Goal: Task Accomplishment & Management: Manage account settings

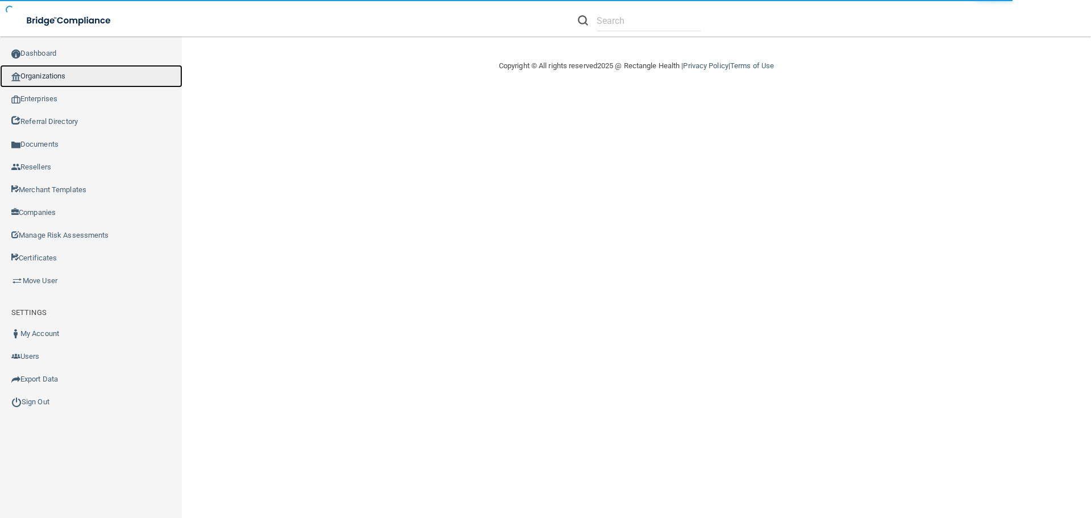
click at [43, 73] on link "Organizations" at bounding box center [91, 76] width 182 height 23
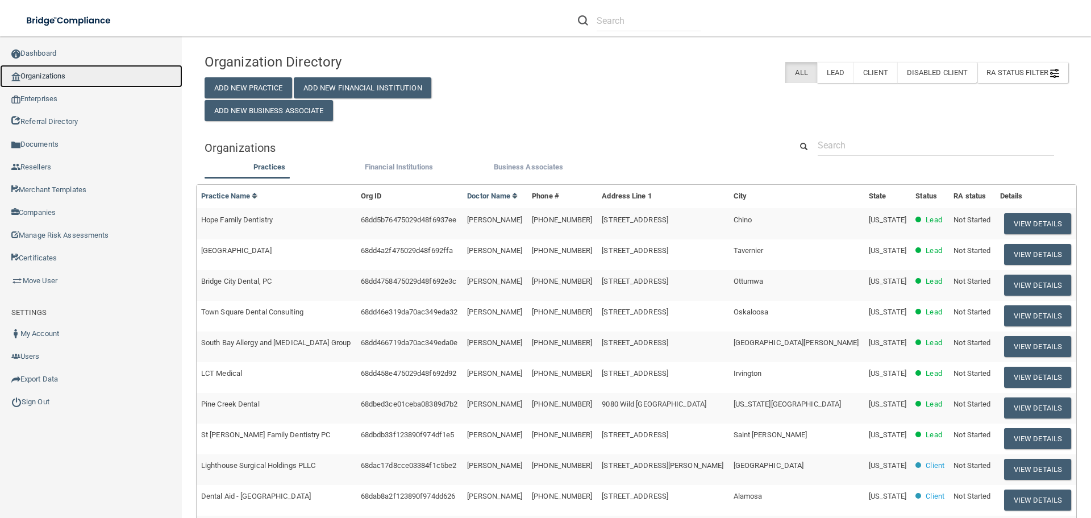
click at [66, 74] on link "Organizations" at bounding box center [91, 76] width 182 height 23
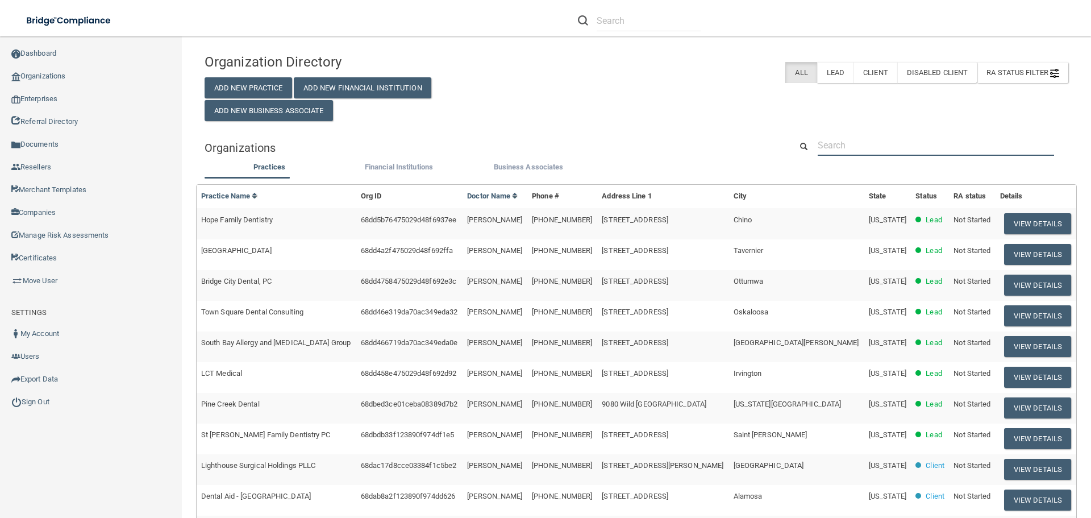
click at [843, 143] on input "text" at bounding box center [936, 145] width 236 height 21
paste input "Light Touch Laser and [MEDICAL_DATA] Center"
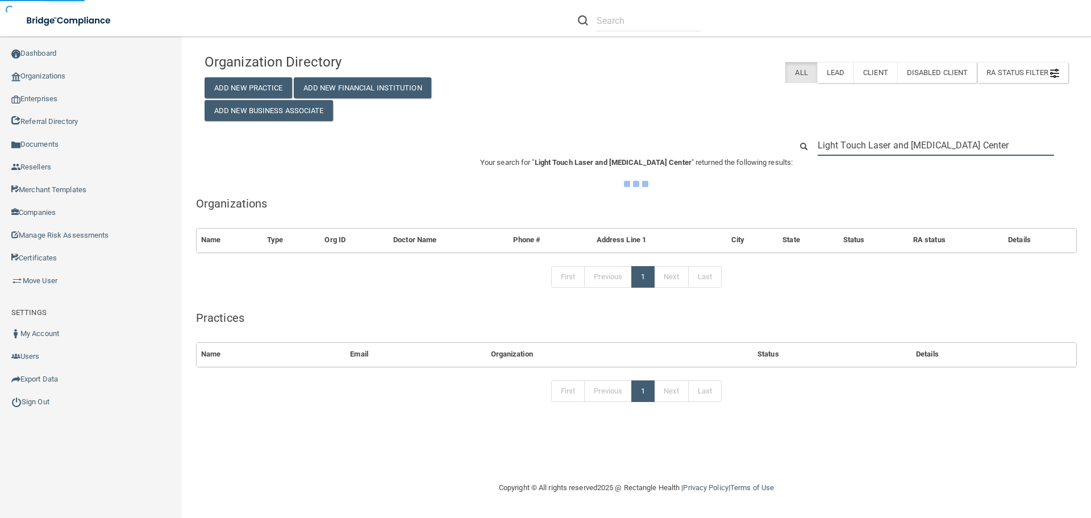
type input "Light Touch Laser and [MEDICAL_DATA] Center"
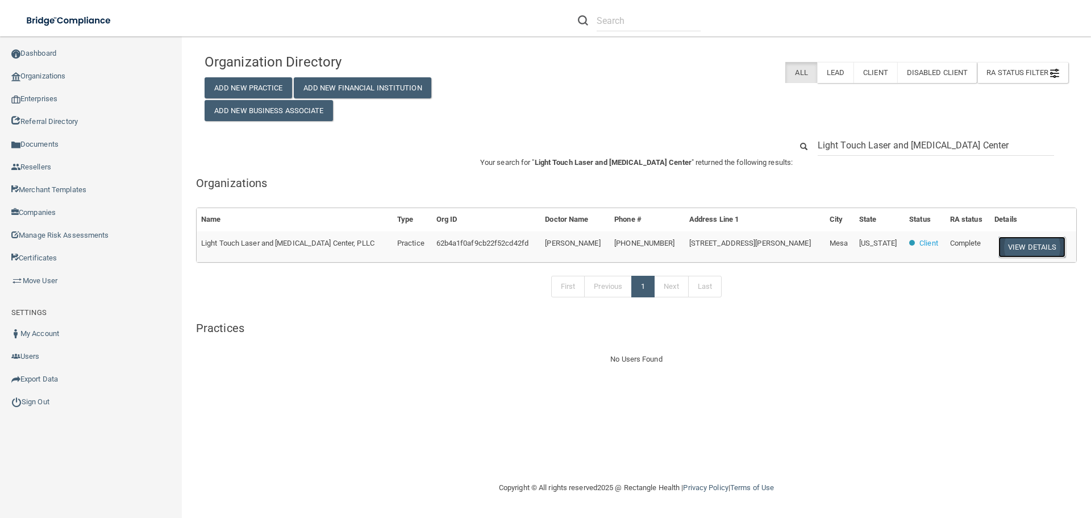
click at [1044, 246] on button "View Details" at bounding box center [1031, 246] width 67 height 21
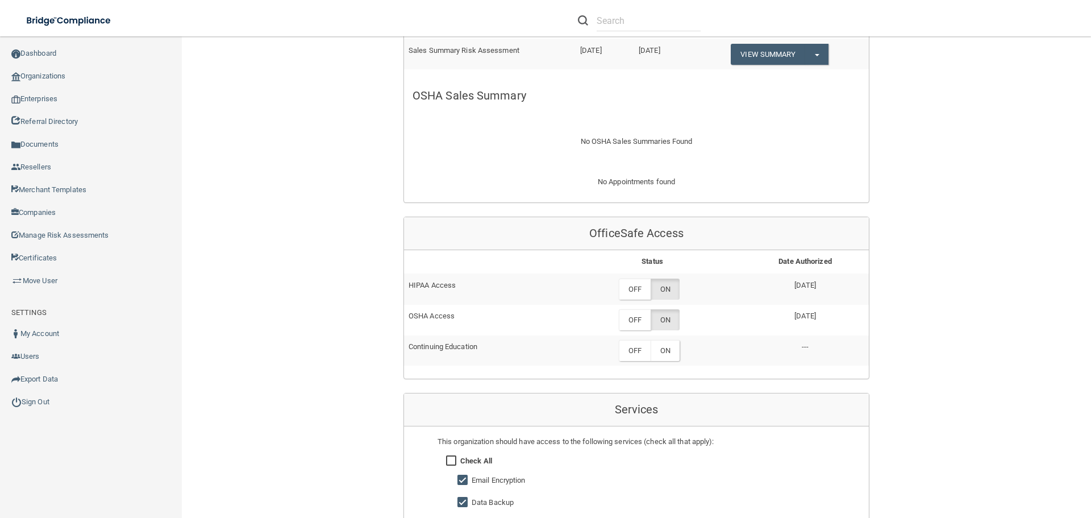
scroll to position [455, 0]
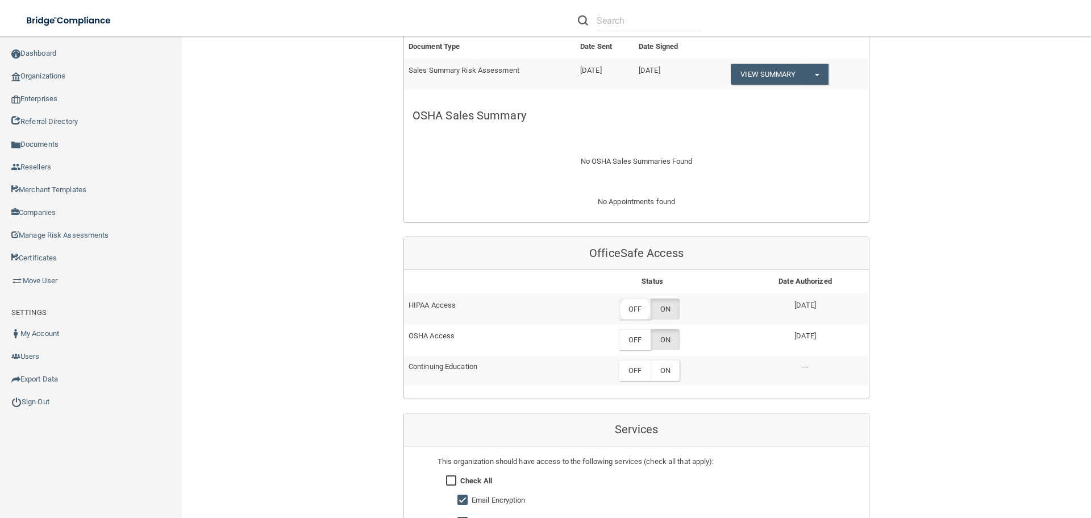
click at [630, 309] on label "OFF" at bounding box center [635, 308] width 32 height 21
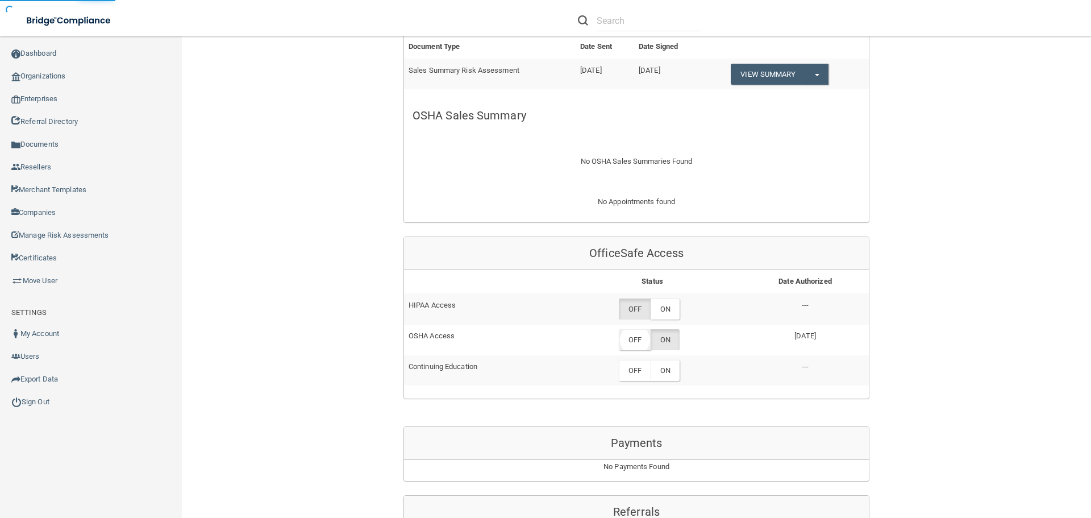
click at [634, 336] on label "OFF" at bounding box center [635, 339] width 32 height 21
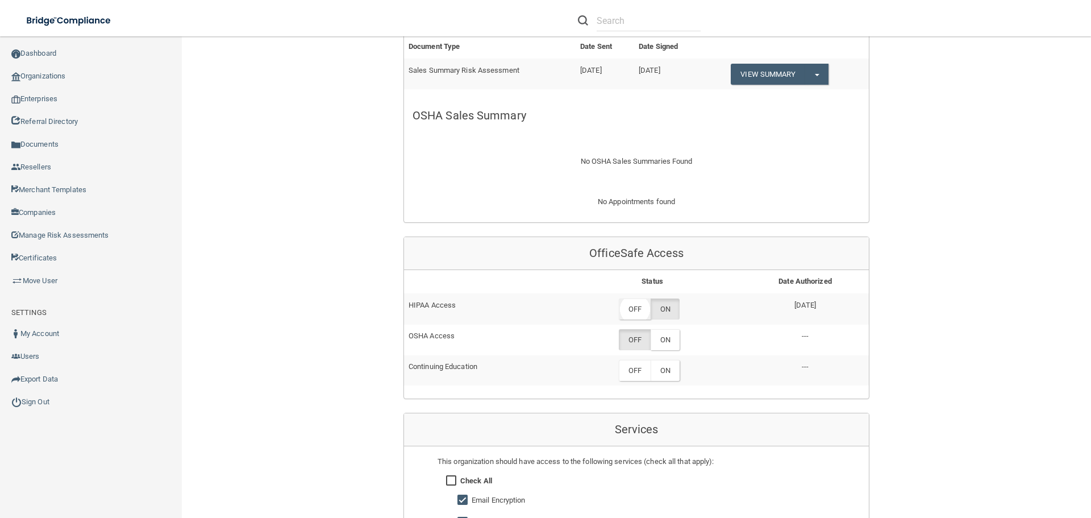
click at [624, 305] on label "OFF" at bounding box center [635, 308] width 32 height 21
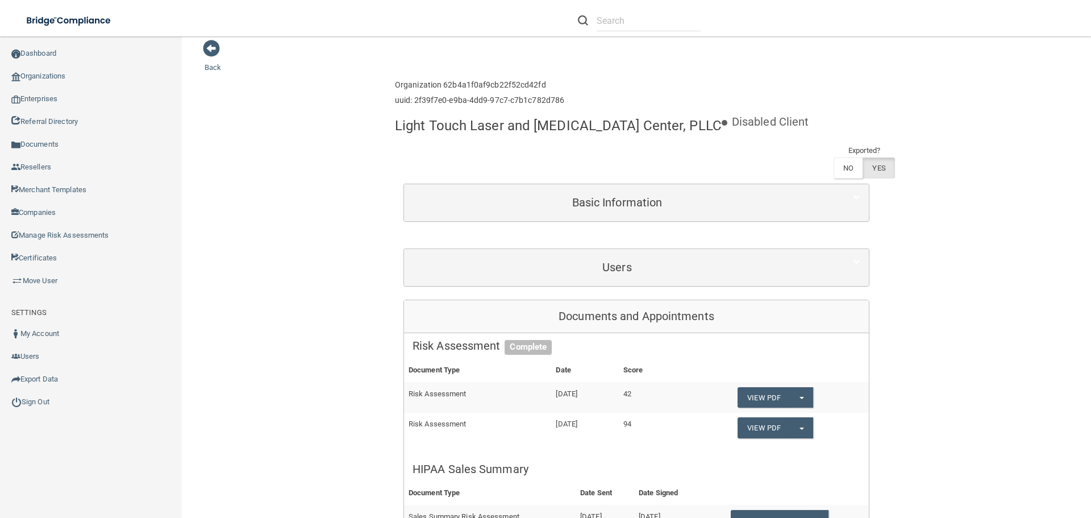
scroll to position [0, 0]
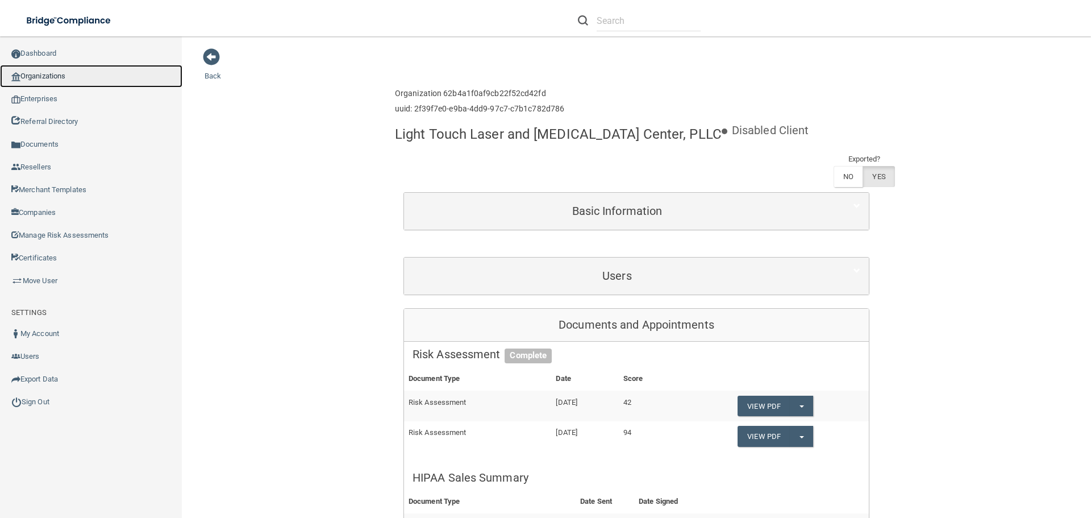
click at [59, 76] on link "Organizations" at bounding box center [91, 76] width 182 height 23
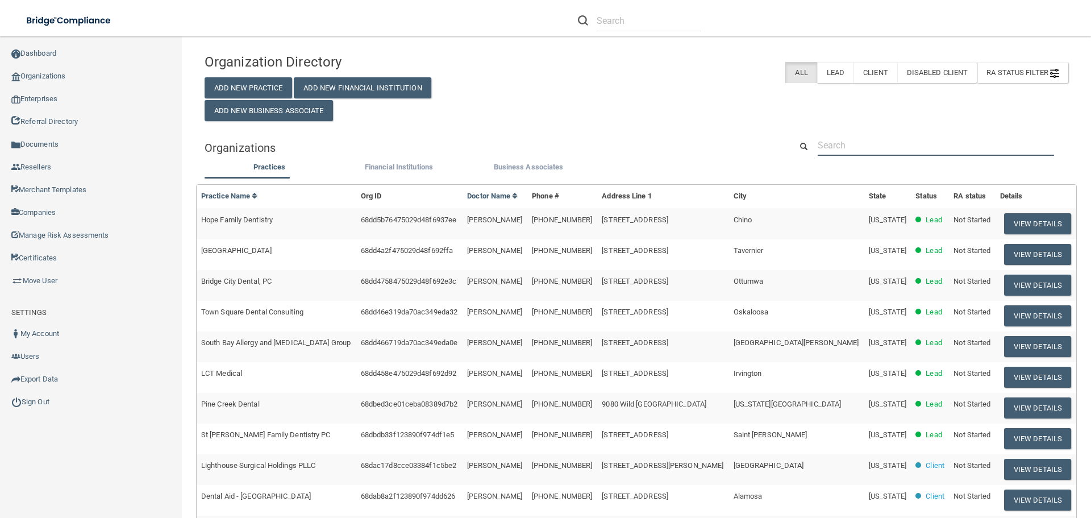
paste input "[PERSON_NAME], D.D.S., Inc. DBA Smiles [GEOGRAPHIC_DATA]"
type input "[PERSON_NAME], D.D.S., Inc. DBA Smiles [GEOGRAPHIC_DATA]"
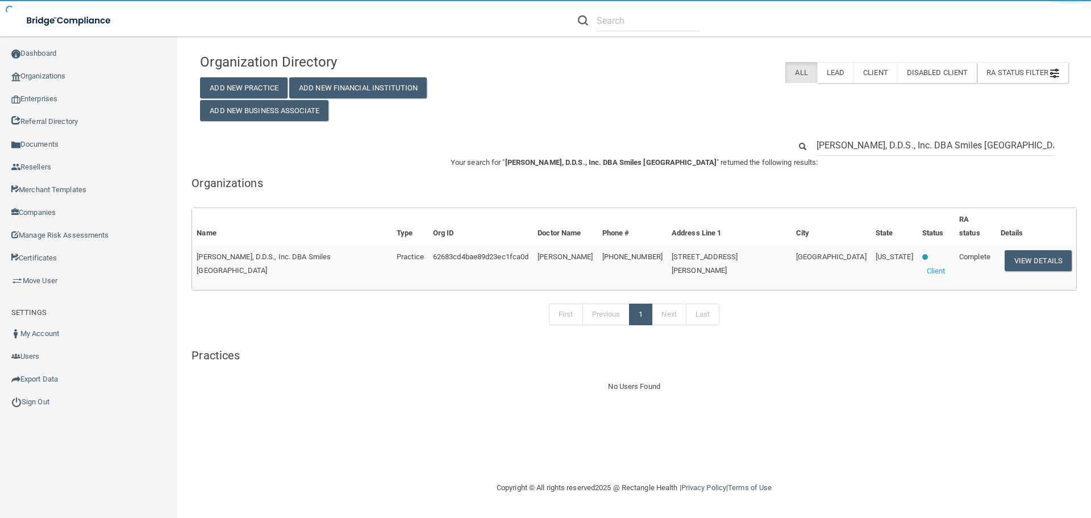
click at [1028, 250] on button "View Details" at bounding box center [1038, 260] width 67 height 21
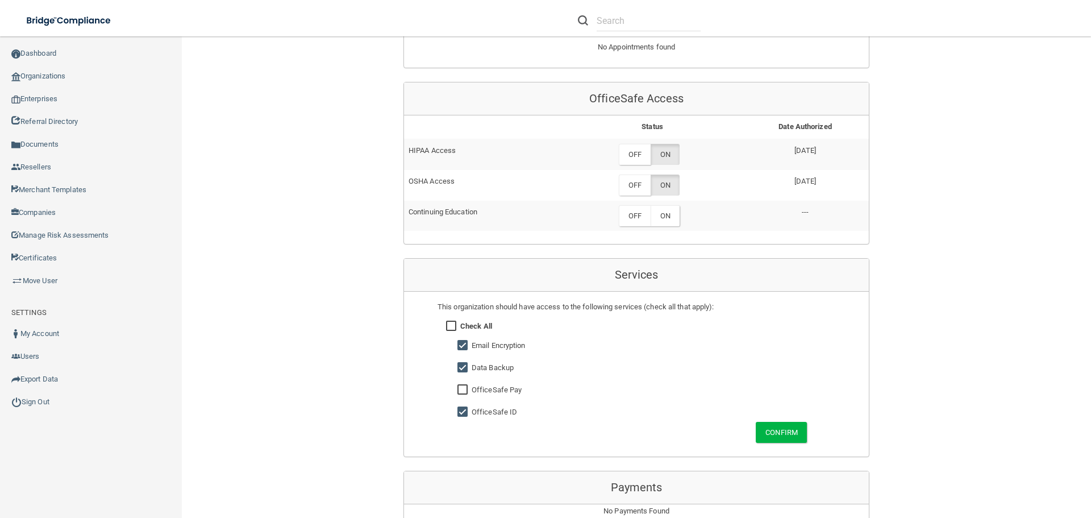
scroll to position [625, 0]
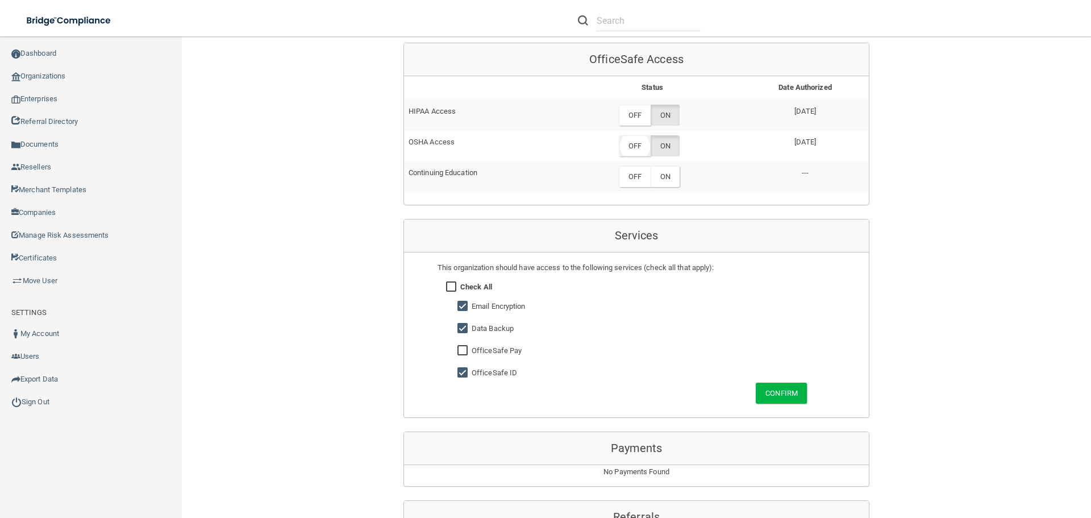
click at [627, 145] on label "OFF" at bounding box center [635, 145] width 32 height 21
click at [630, 113] on label "OFF" at bounding box center [635, 115] width 32 height 21
click at [627, 116] on label "OFF" at bounding box center [635, 115] width 32 height 21
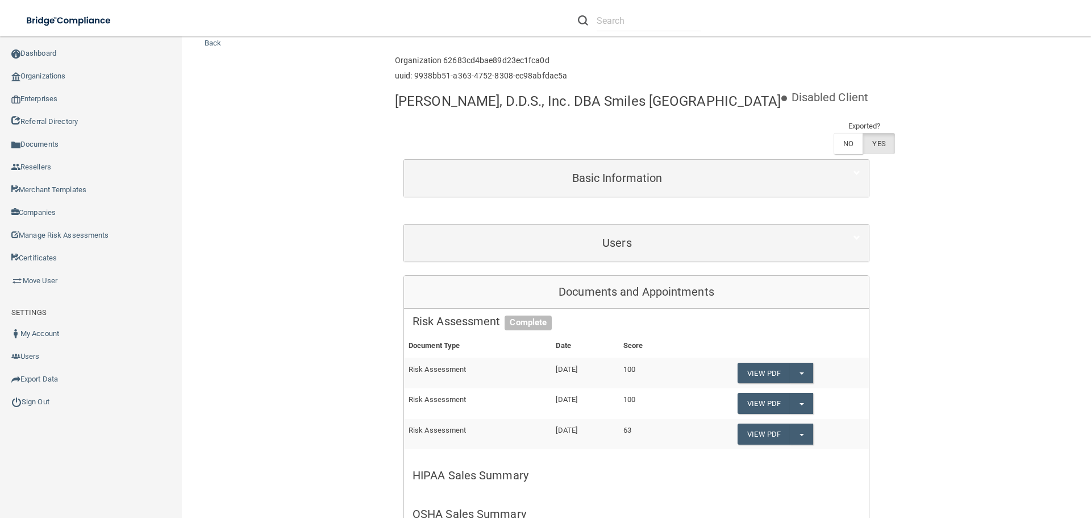
scroll to position [0, 0]
